Goal: Information Seeking & Learning: Learn about a topic

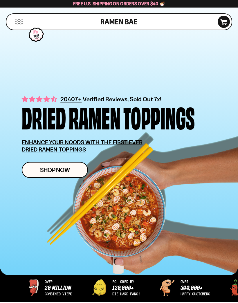
scroll to position [20, 0]
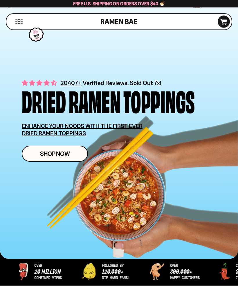
scroll to position [35, 0]
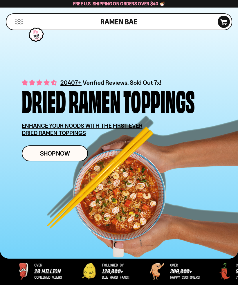
click at [49, 152] on span "Shop Now" at bounding box center [55, 153] width 30 height 6
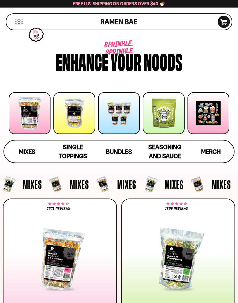
scroll to position [8, 0]
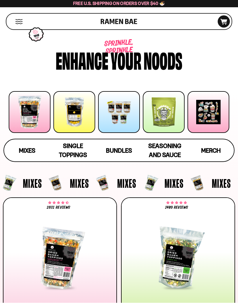
click at [33, 228] on div at bounding box center [60, 257] width 106 height 86
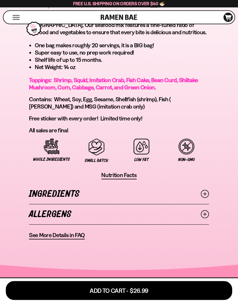
scroll to position [456, 0]
click at [53, 236] on span "See More Details in FAQ" at bounding box center [57, 234] width 56 height 7
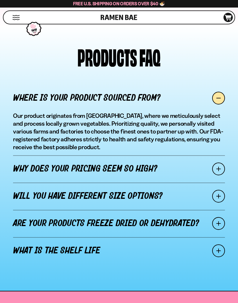
scroll to position [453, 0]
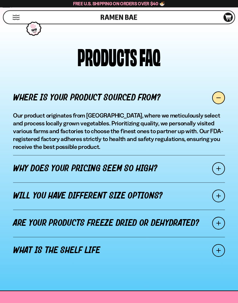
click at [214, 170] on span at bounding box center [218, 168] width 13 height 13
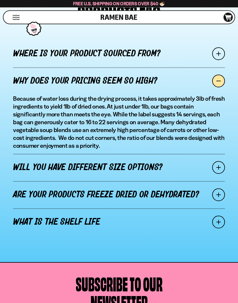
scroll to position [497, 0]
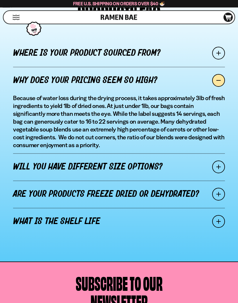
click at [216, 159] on link "Will you have different size options?" at bounding box center [119, 166] width 212 height 27
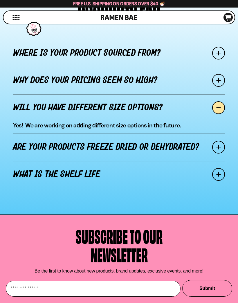
click at [217, 146] on span at bounding box center [218, 147] width 13 height 13
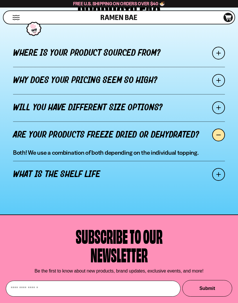
click at [221, 173] on span at bounding box center [218, 174] width 13 height 13
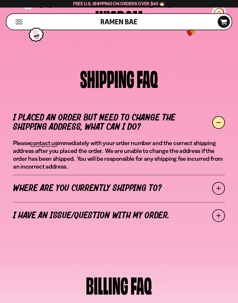
scroll to position [0, 0]
